Goal: Navigation & Orientation: Find specific page/section

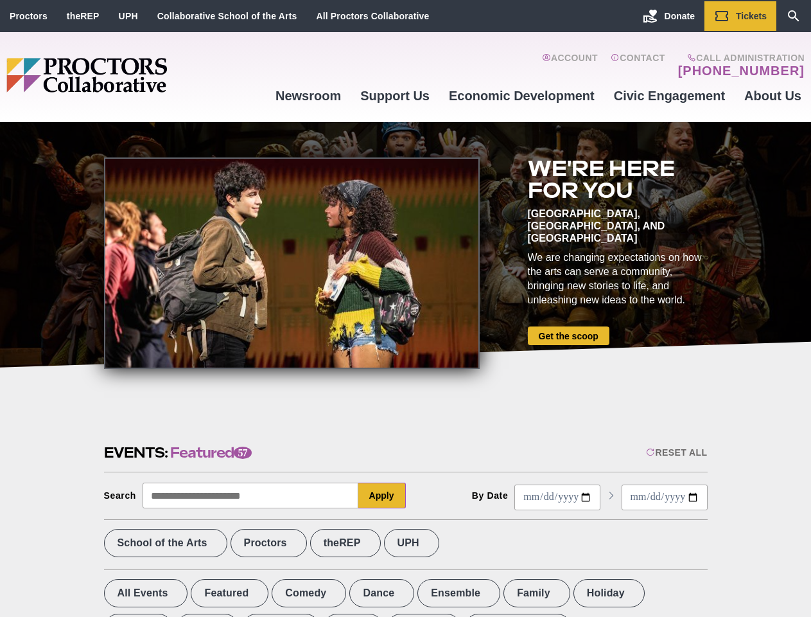
click at [405, 308] on div at bounding box center [292, 262] width 376 height 211
click at [676, 452] on div "Reset All" at bounding box center [676, 452] width 61 height 10
click at [382, 495] on button "Apply" at bounding box center [382, 495] width 48 height 26
